Goal: Task Accomplishment & Management: Use online tool/utility

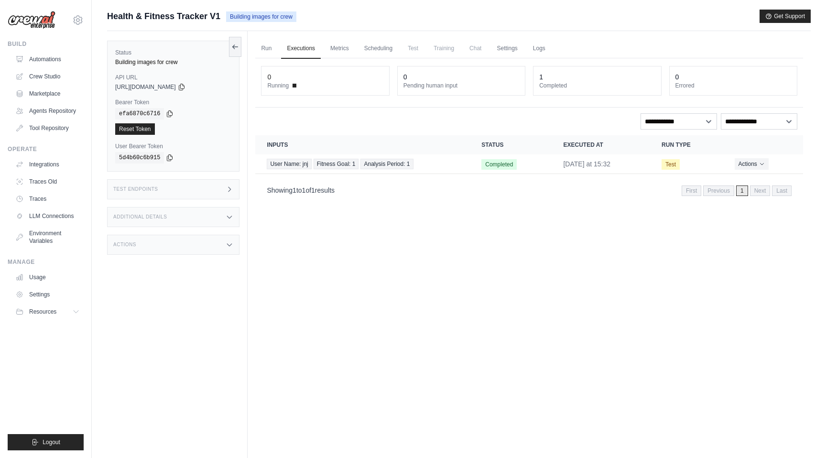
click at [413, 47] on span "Test" at bounding box center [413, 48] width 22 height 19
click at [50, 55] on link "Automations" at bounding box center [48, 59] width 72 height 15
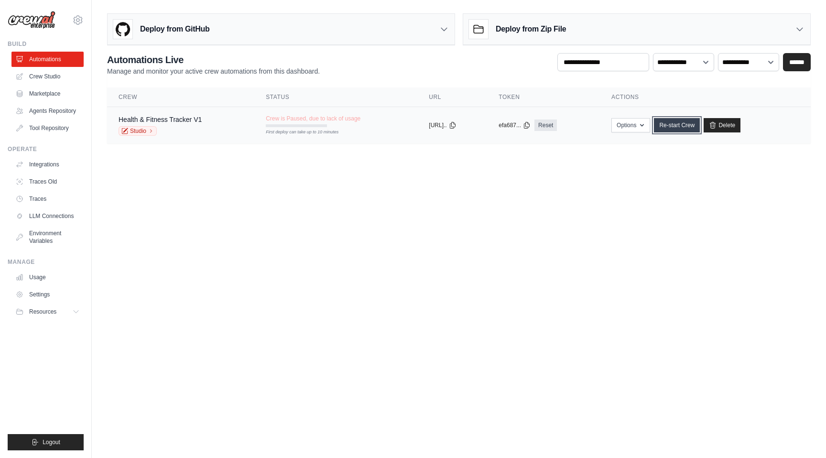
click at [677, 128] on link "Re-start Crew" at bounding box center [677, 125] width 46 height 14
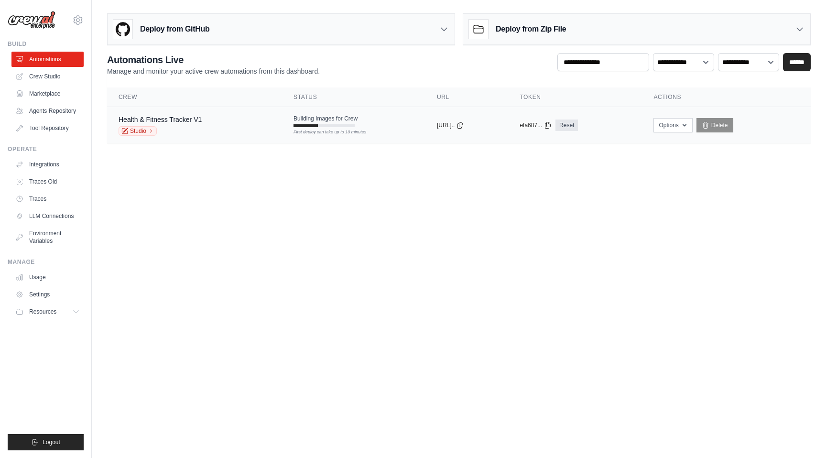
click at [382, 127] on td "Building Images for Crew First deploy can take up to 10 minutes" at bounding box center [353, 121] width 143 height 28
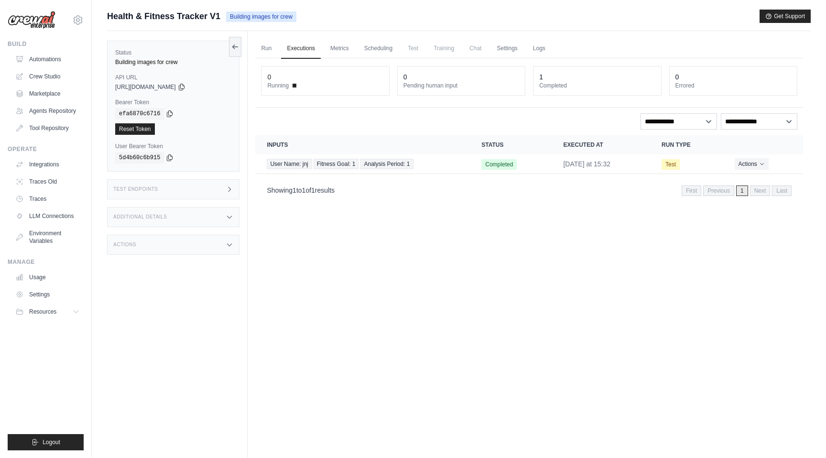
click at [413, 48] on span "Test" at bounding box center [413, 48] width 22 height 19
click at [439, 51] on span "Training" at bounding box center [444, 48] width 32 height 19
